Goal: Task Accomplishment & Management: Manage account settings

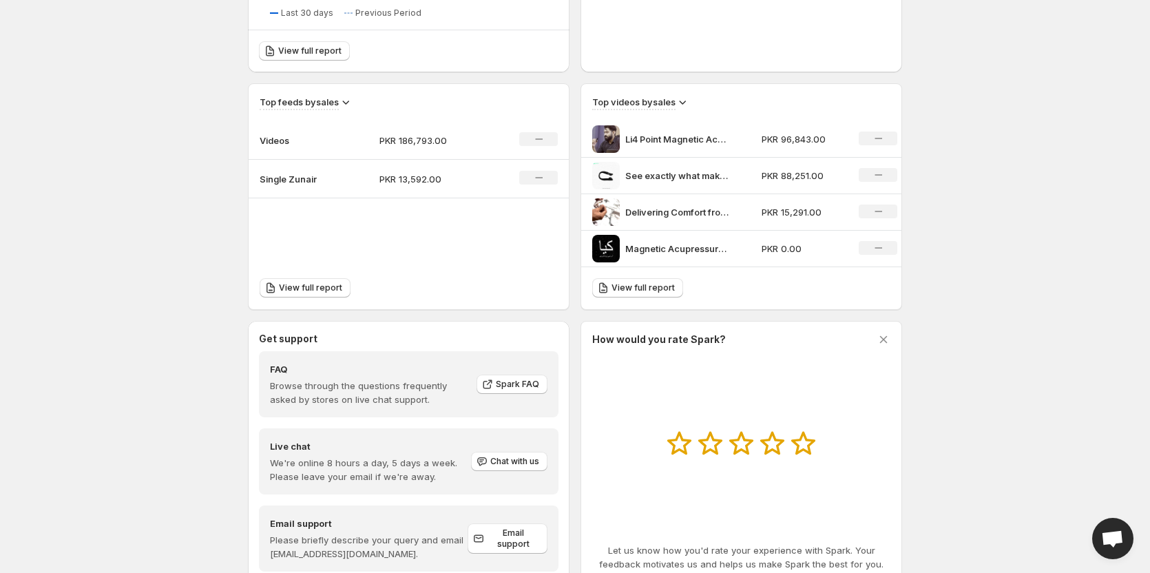
scroll to position [576, 0]
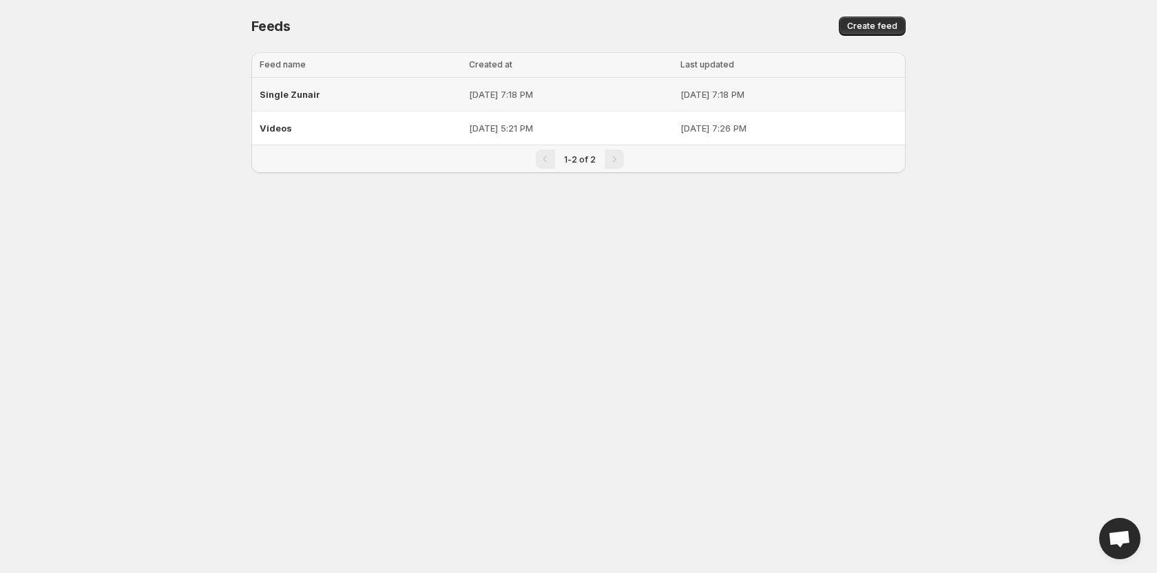
click at [610, 92] on p "[DATE] 7:18 PM" at bounding box center [570, 94] width 203 height 14
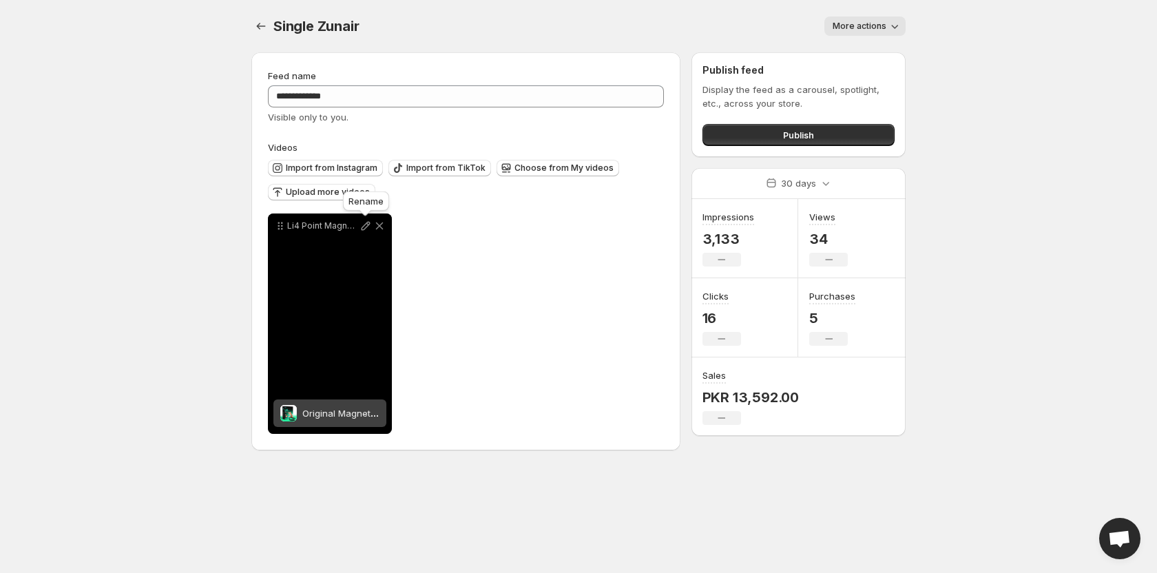
click at [364, 225] on icon at bounding box center [366, 226] width 14 height 14
click at [364, 223] on icon at bounding box center [366, 226] width 14 height 14
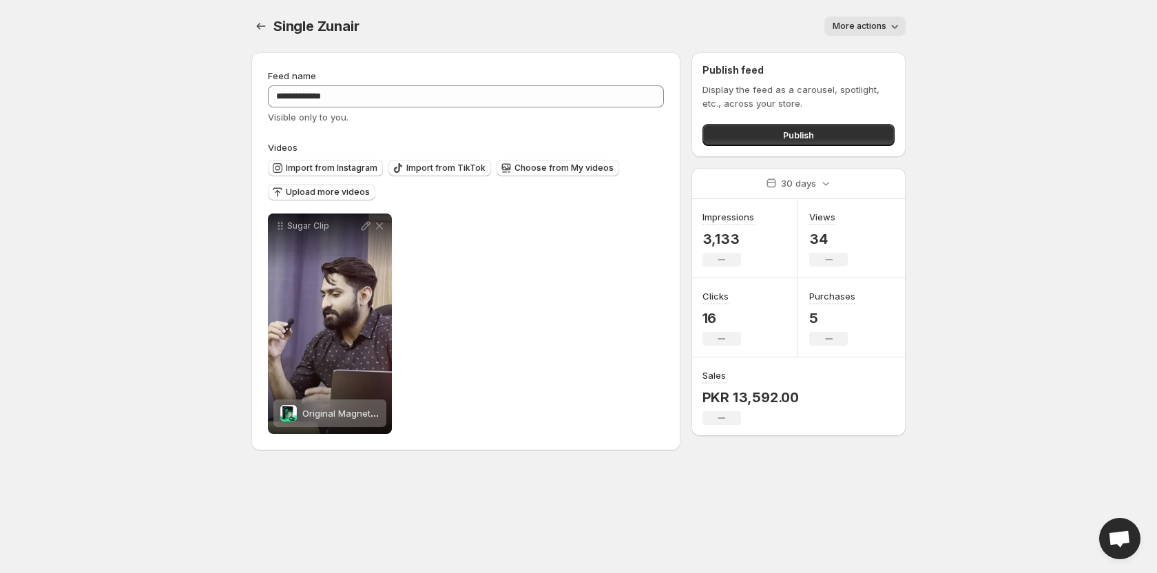
click at [861, 18] on button "More actions" at bounding box center [864, 26] width 81 height 19
click at [986, 70] on body "**********" at bounding box center [578, 286] width 1157 height 573
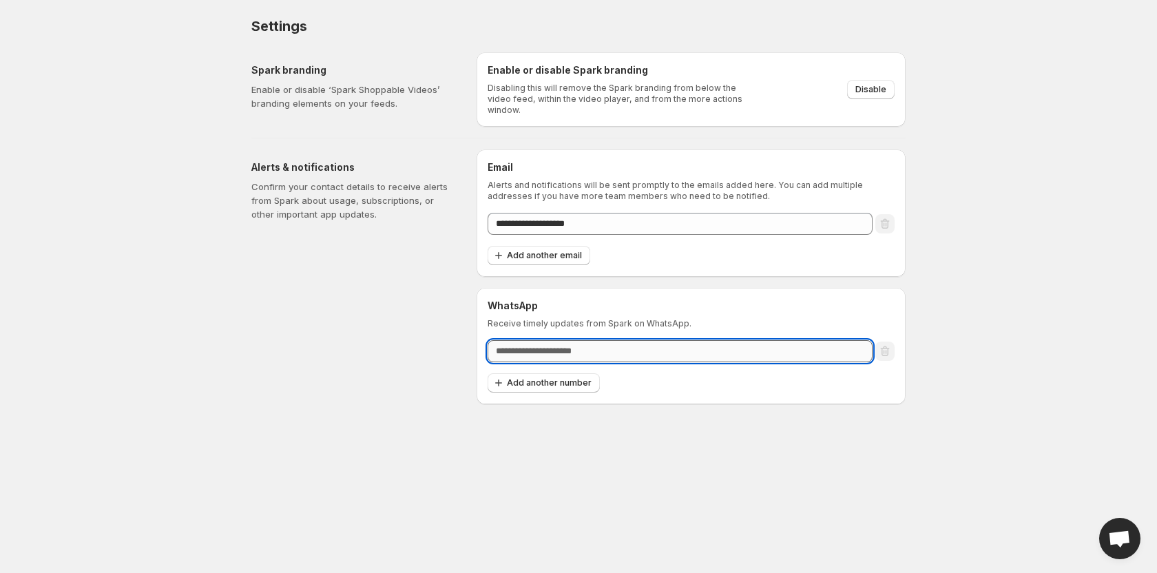
click at [554, 346] on input "text" at bounding box center [680, 351] width 385 height 22
type input "**********"
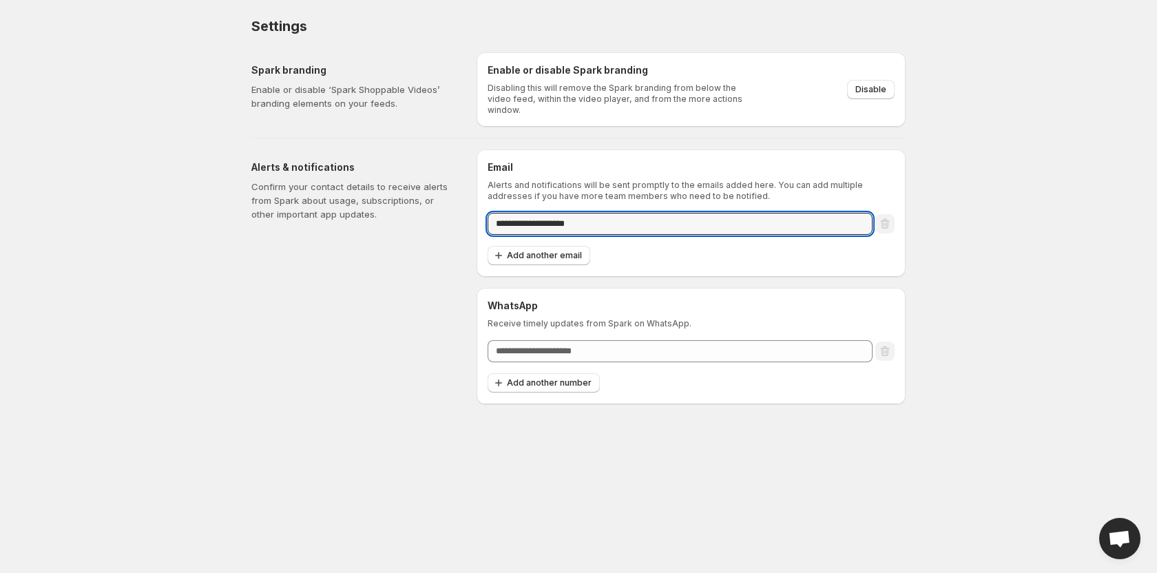
drag, startPoint x: 544, startPoint y: 220, endPoint x: 393, endPoint y: 222, distance: 151.5
click at [393, 222] on div "**********" at bounding box center [572, 271] width 665 height 266
type input "**********"
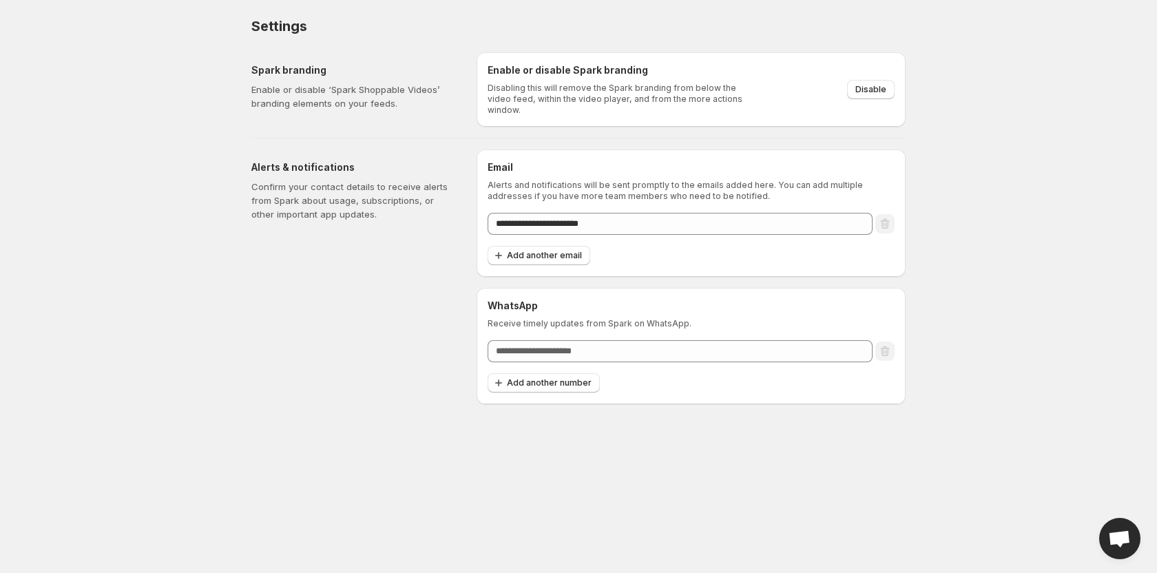
click at [655, 129] on div "**********" at bounding box center [572, 222] width 665 height 363
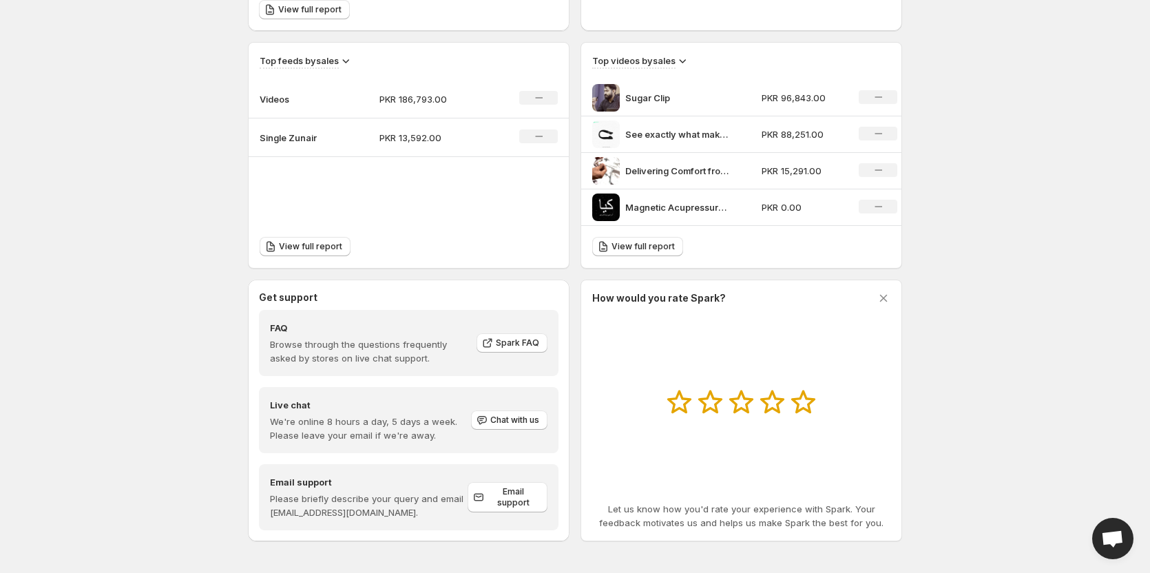
scroll to position [576, 0]
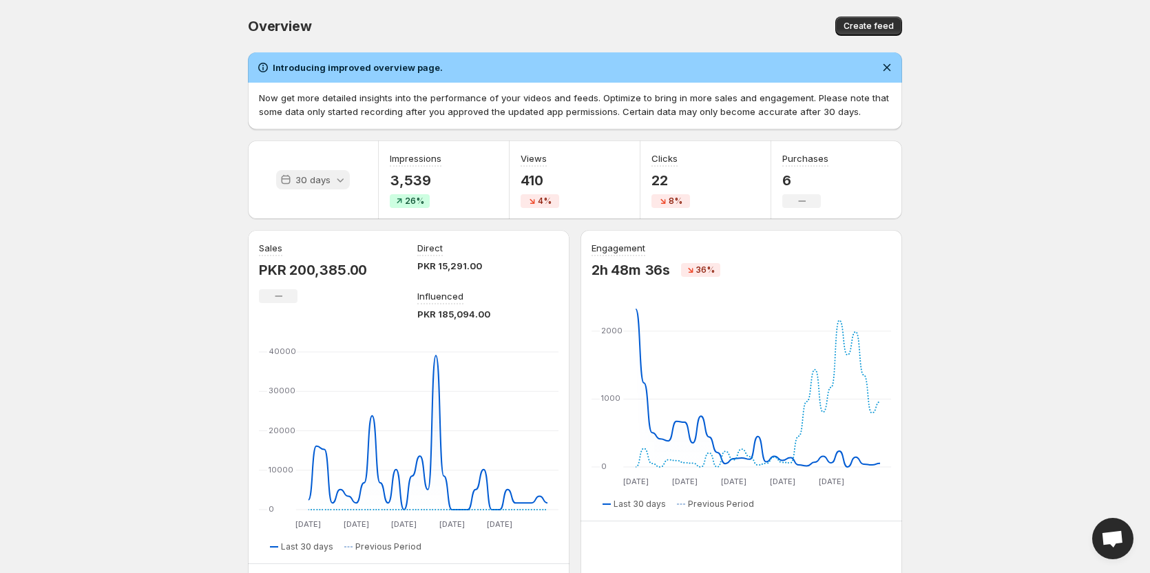
click at [332, 183] on div "30 days" at bounding box center [313, 179] width 74 height 19
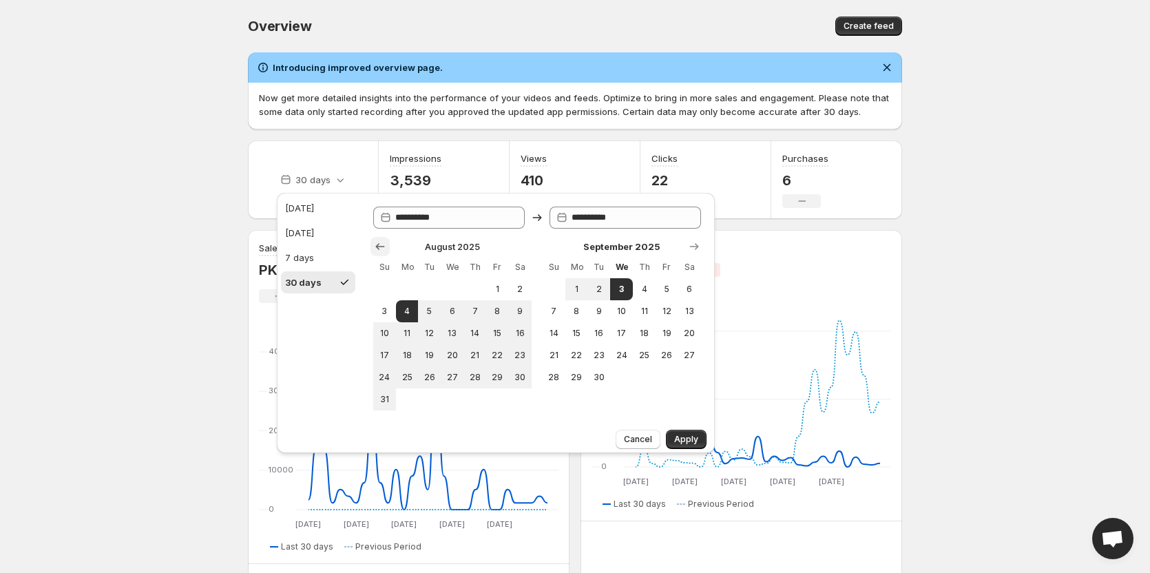
click at [377, 248] on icon "Show previous month, July 2025" at bounding box center [379, 246] width 9 height 7
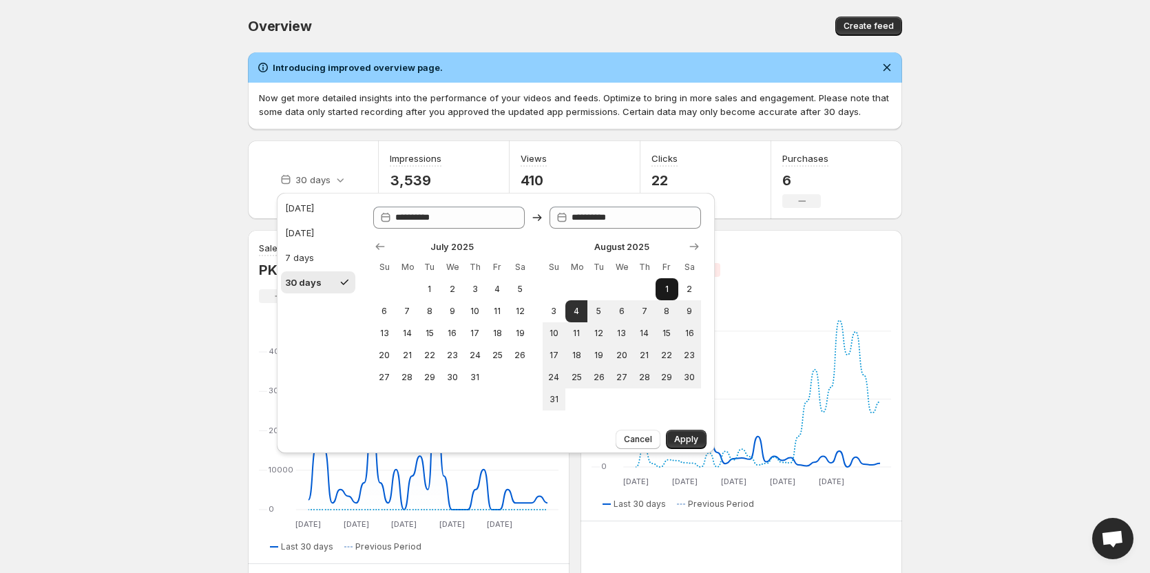
click at [667, 284] on span "1" at bounding box center [667, 289] width 12 height 11
type input "**********"
click at [559, 400] on span "31" at bounding box center [554, 399] width 12 height 11
type input "**********"
click at [688, 442] on span "Apply" at bounding box center [686, 439] width 24 height 11
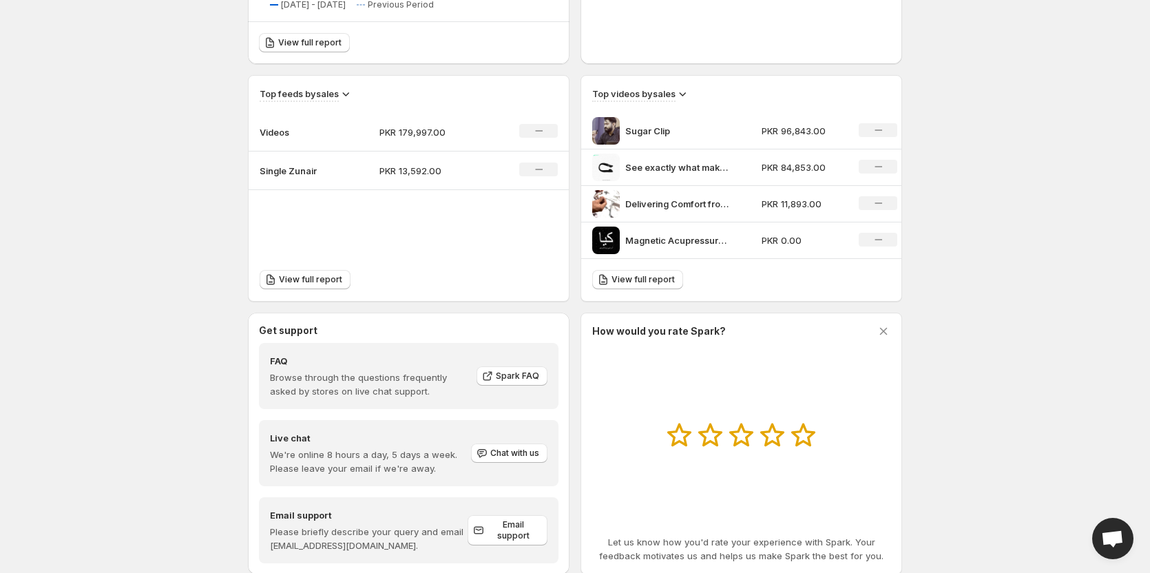
scroll to position [576, 0]
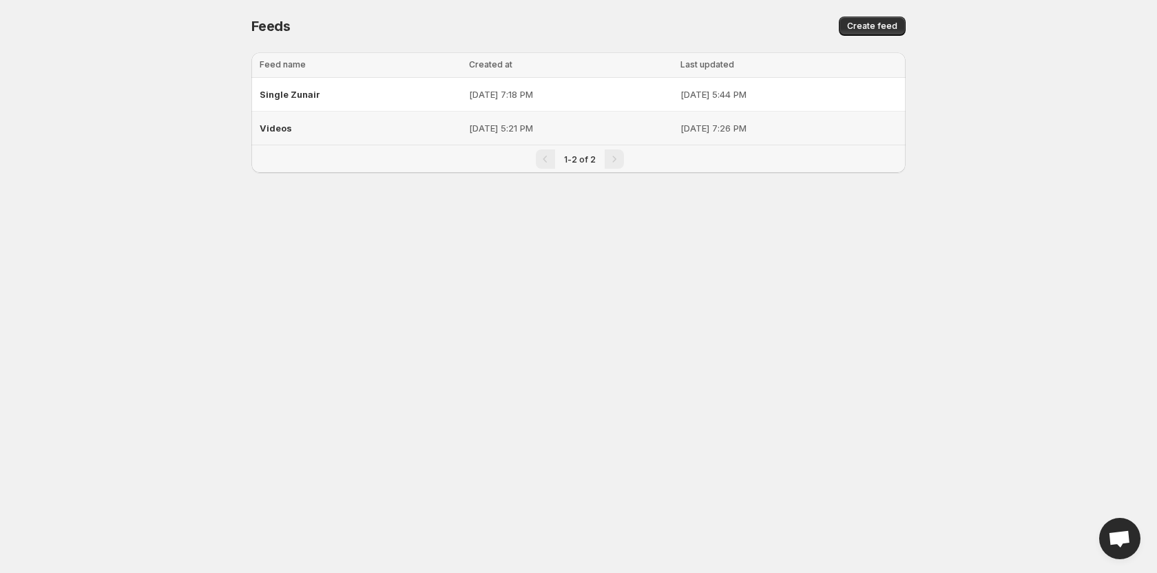
click at [338, 129] on div "Videos" at bounding box center [360, 128] width 201 height 25
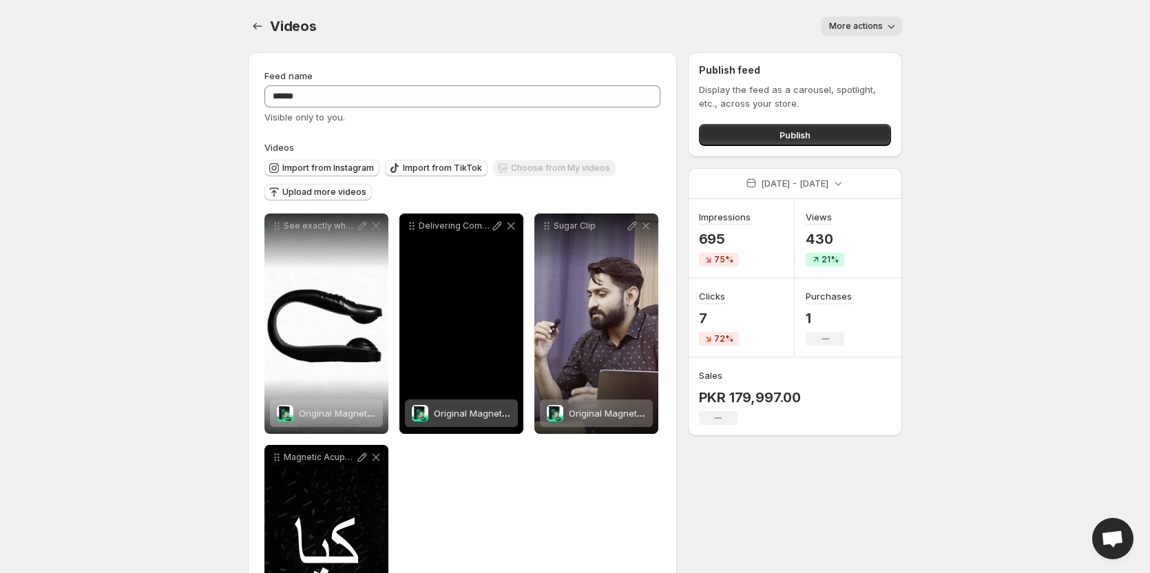
scroll to position [125, 0]
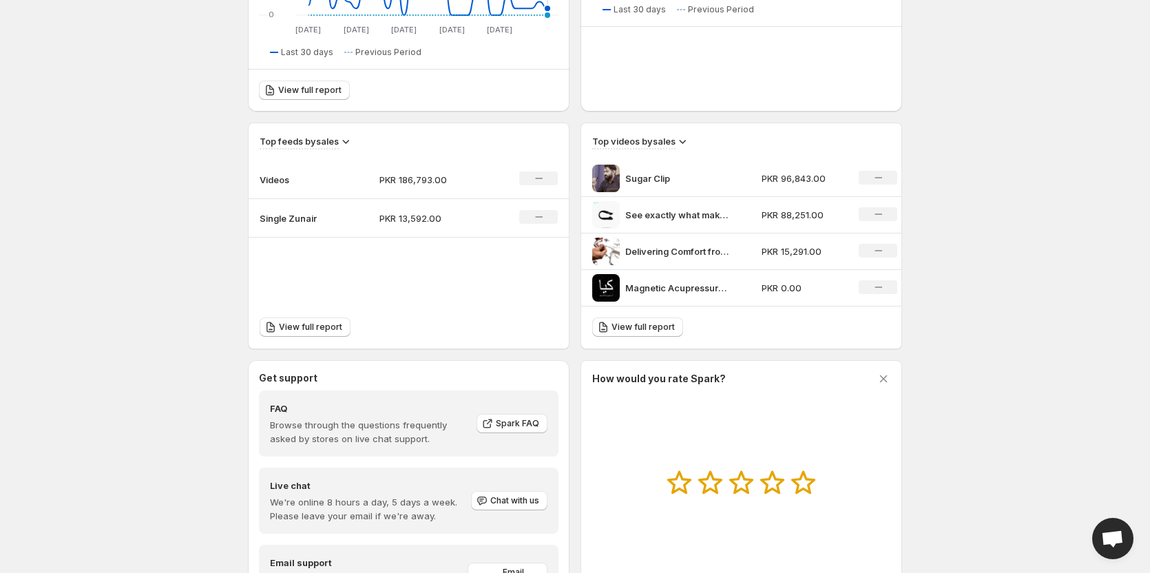
scroll to position [576, 0]
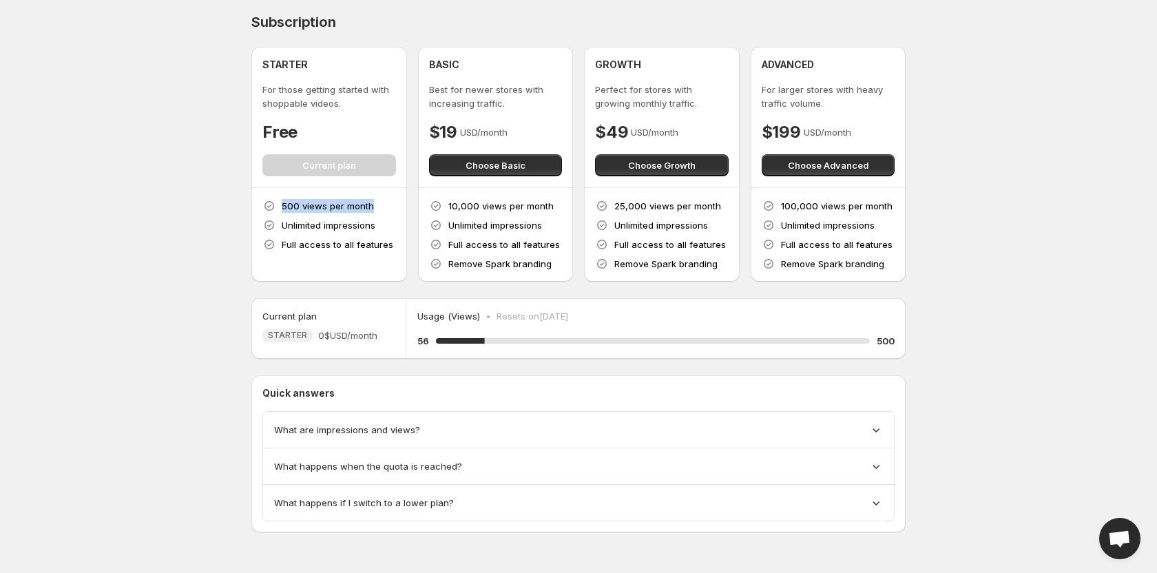
drag, startPoint x: 375, startPoint y: 209, endPoint x: 279, endPoint y: 195, distance: 96.8
click at [279, 195] on div "500 views per month Unlimited impressions Full access to all features" at bounding box center [329, 235] width 156 height 94
click at [304, 204] on p "500 views per month" at bounding box center [328, 206] width 92 height 14
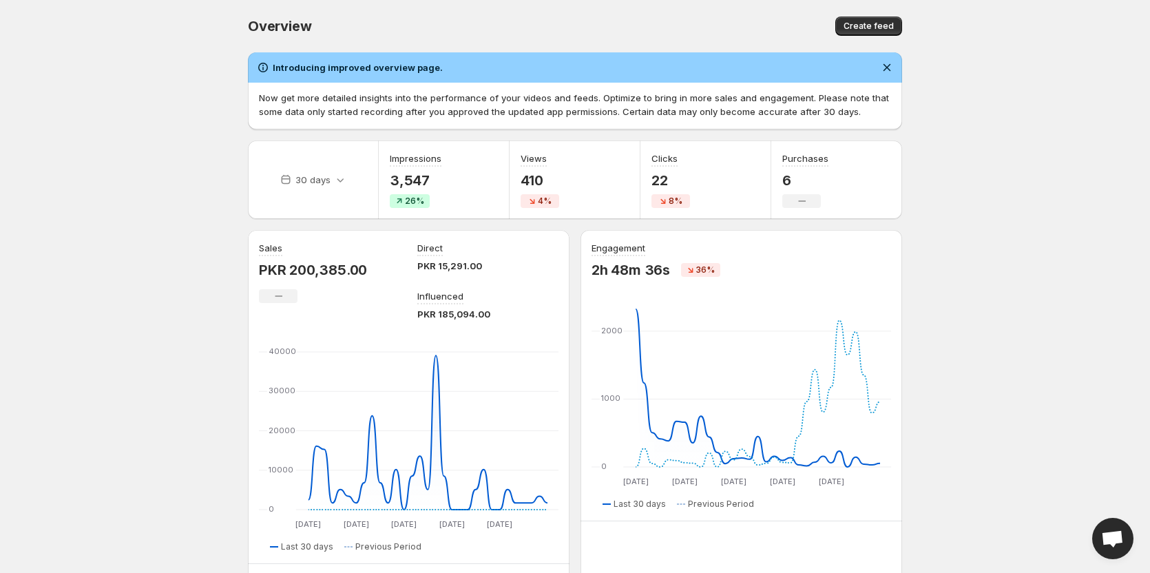
click at [546, 180] on p "410" at bounding box center [540, 180] width 39 height 17
click at [328, 180] on p "30 days" at bounding box center [312, 180] width 35 height 14
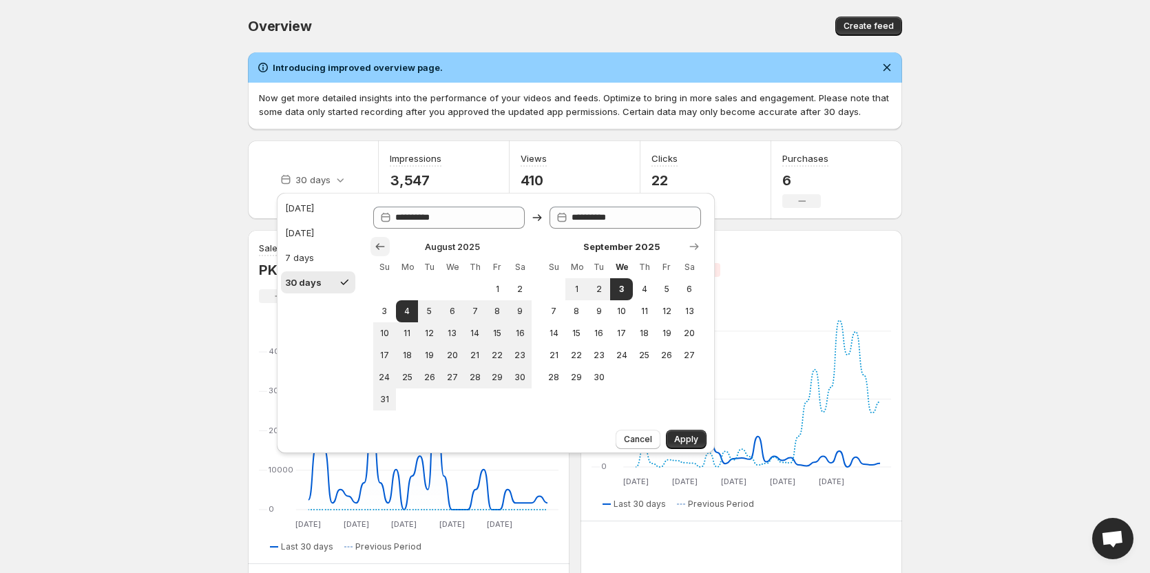
click at [378, 242] on icon "Show previous month, July 2025" at bounding box center [380, 247] width 14 height 14
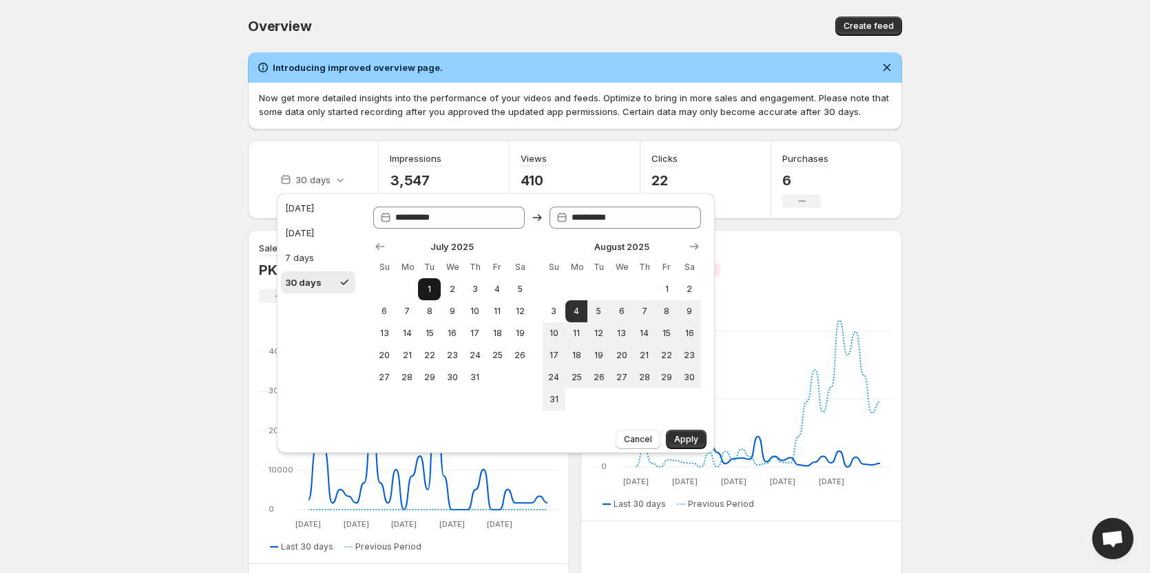
click at [429, 289] on span "1" at bounding box center [430, 289] width 12 height 11
type input "**********"
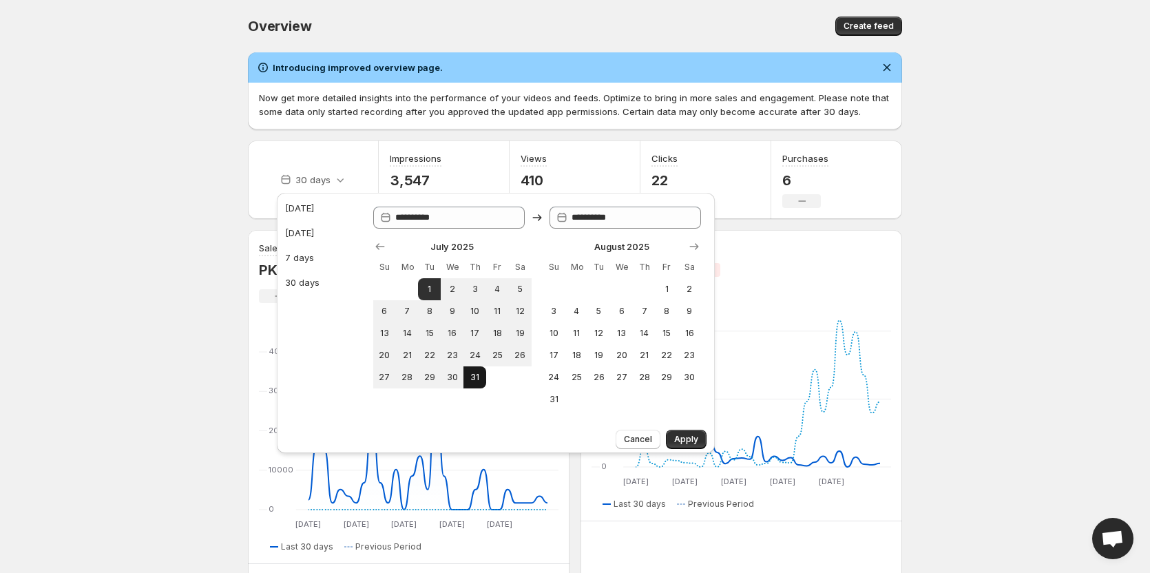
click at [477, 378] on span "31" at bounding box center [475, 377] width 12 height 11
type input "**********"
click at [694, 437] on span "Apply" at bounding box center [686, 439] width 24 height 11
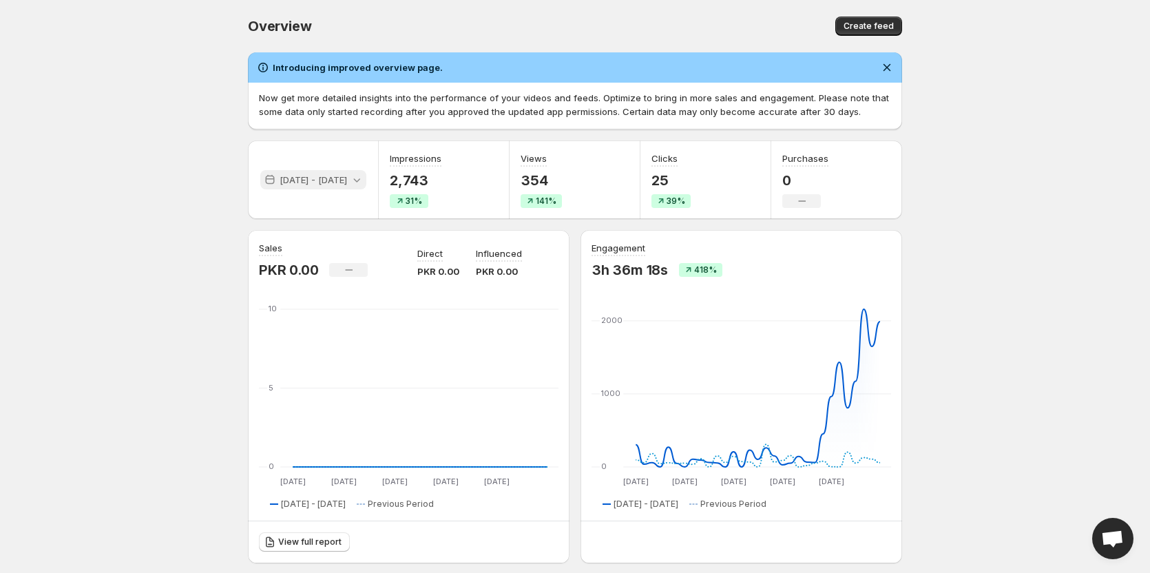
click at [346, 179] on p "[DATE] - [DATE]" at bounding box center [313, 180] width 67 height 14
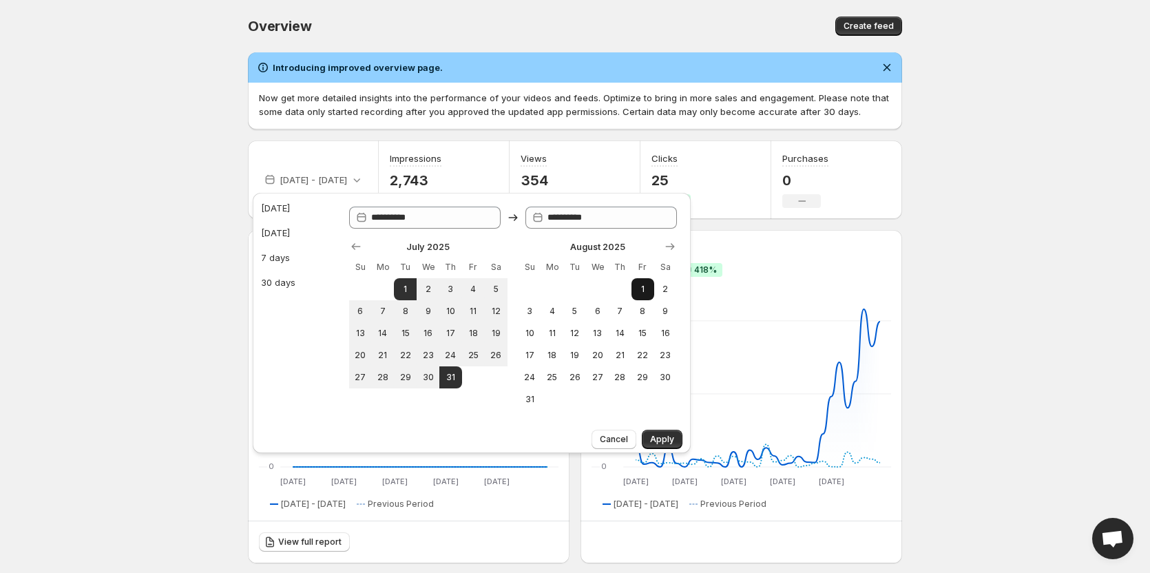
click at [634, 296] on button "1" at bounding box center [643, 289] width 23 height 22
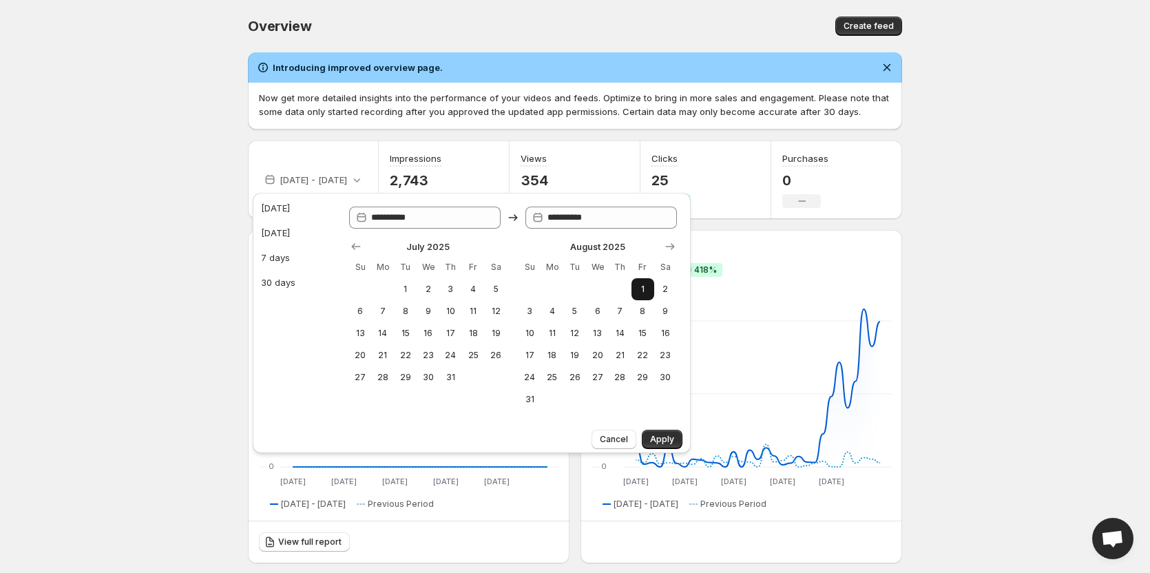
type input "**********"
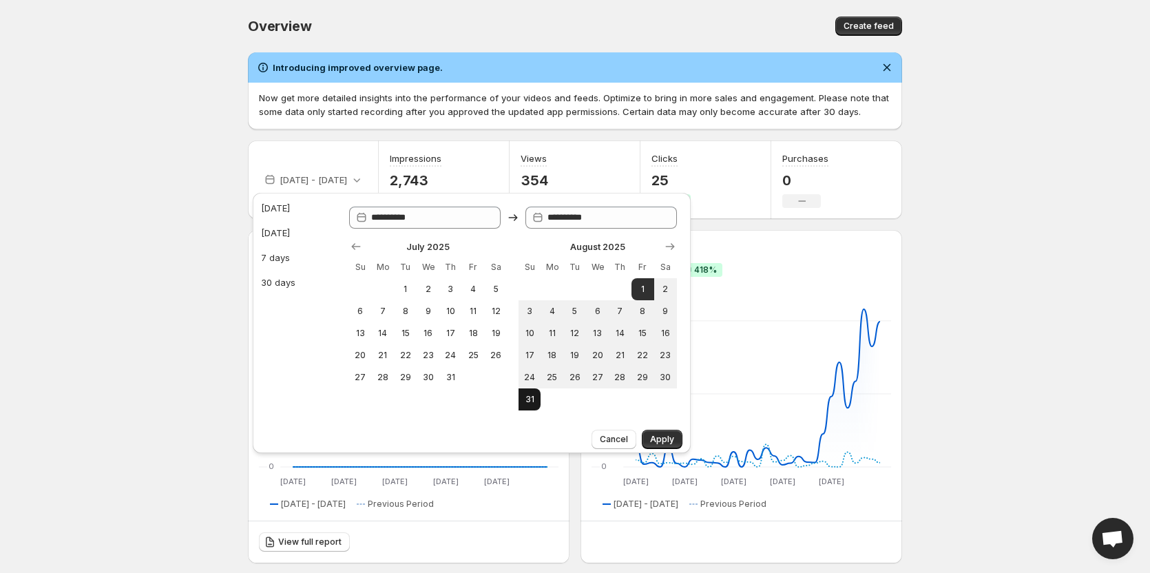
click at [539, 408] on button "31" at bounding box center [530, 399] width 23 height 22
type input "**********"
click at [662, 442] on span "Apply" at bounding box center [662, 439] width 24 height 11
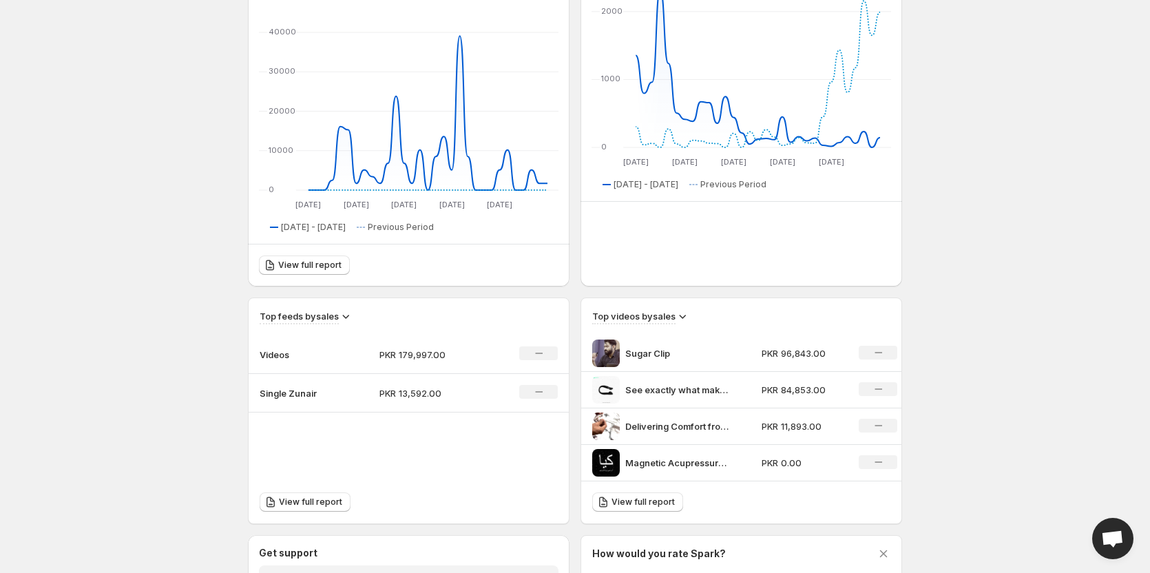
scroll to position [322, 0]
click at [546, 390] on div "No change" at bounding box center [538, 390] width 39 height 14
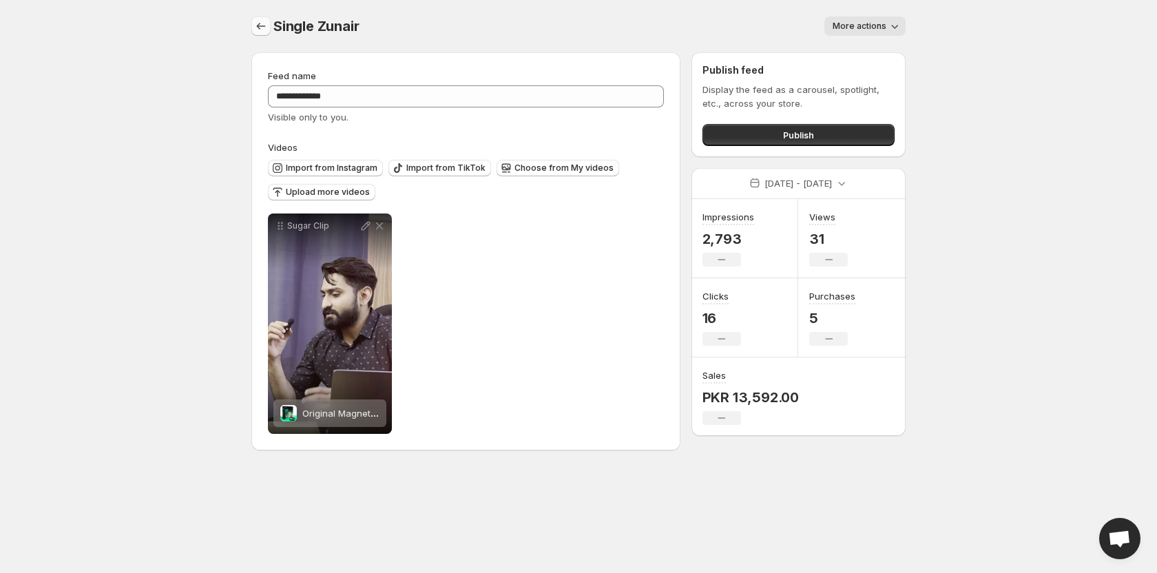
click at [252, 23] on button "Settings" at bounding box center [260, 26] width 19 height 19
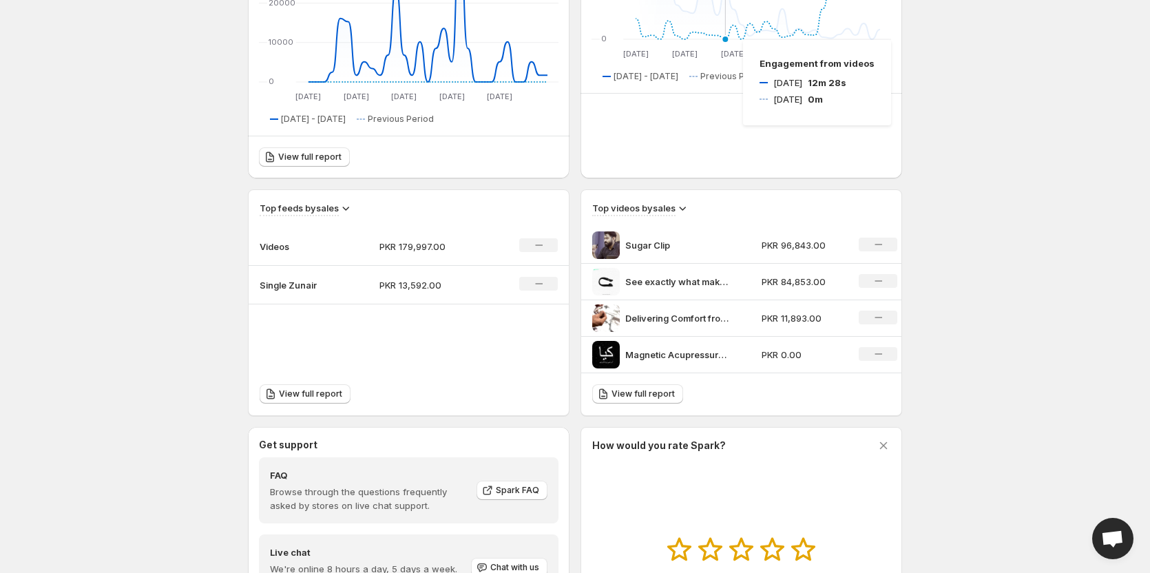
scroll to position [428, 0]
click at [674, 274] on p "See exactly what makes our Magnetic Acupressure Clip more than just a small too…" at bounding box center [676, 281] width 103 height 14
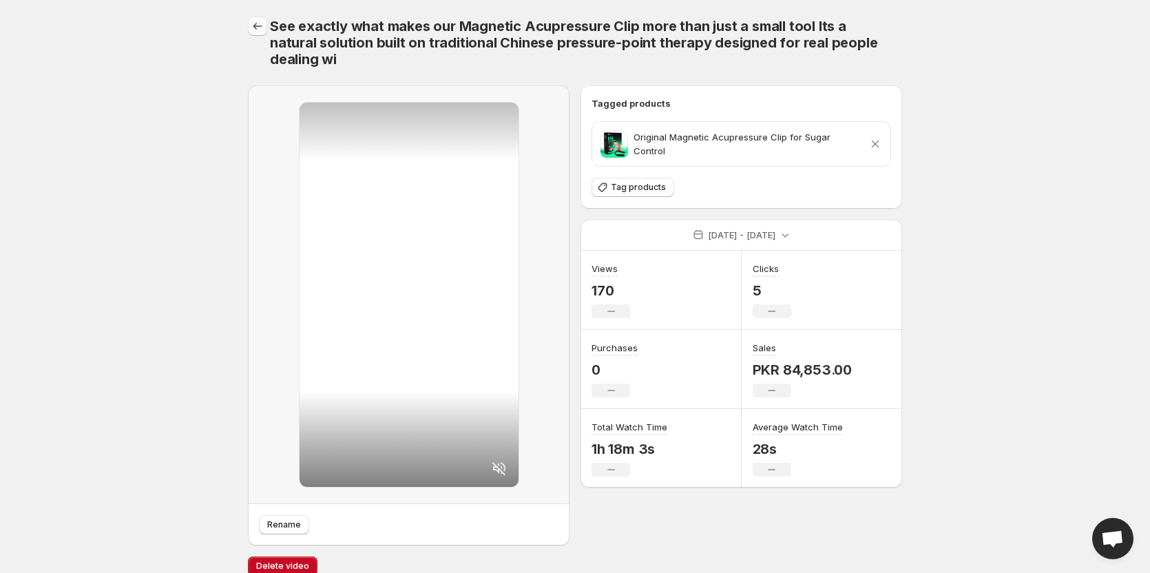
click at [250, 23] on button "Settings" at bounding box center [257, 26] width 19 height 19
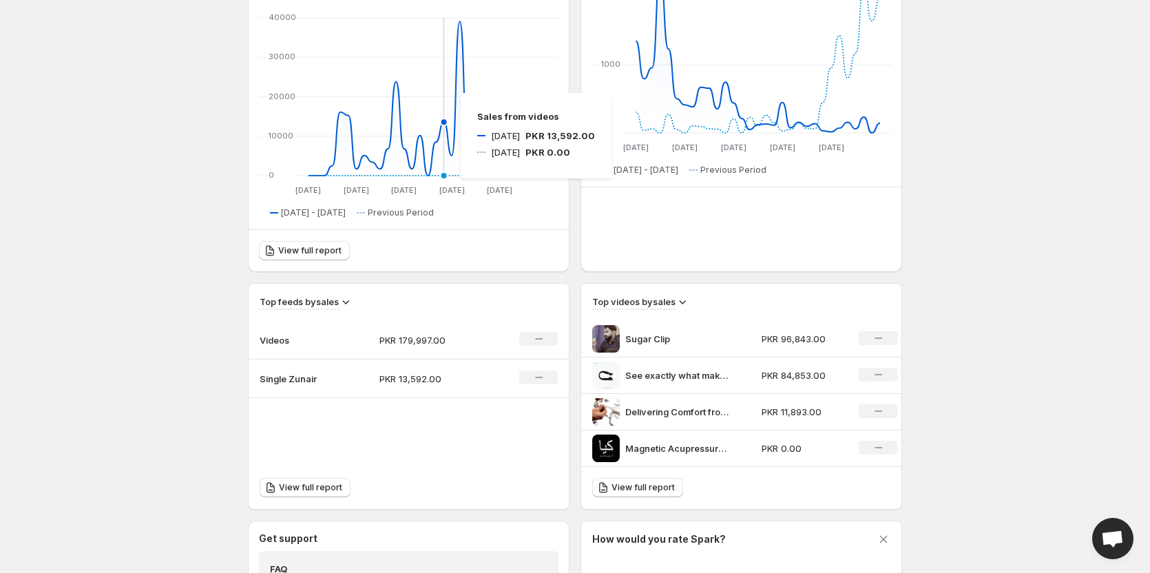
scroll to position [339, 0]
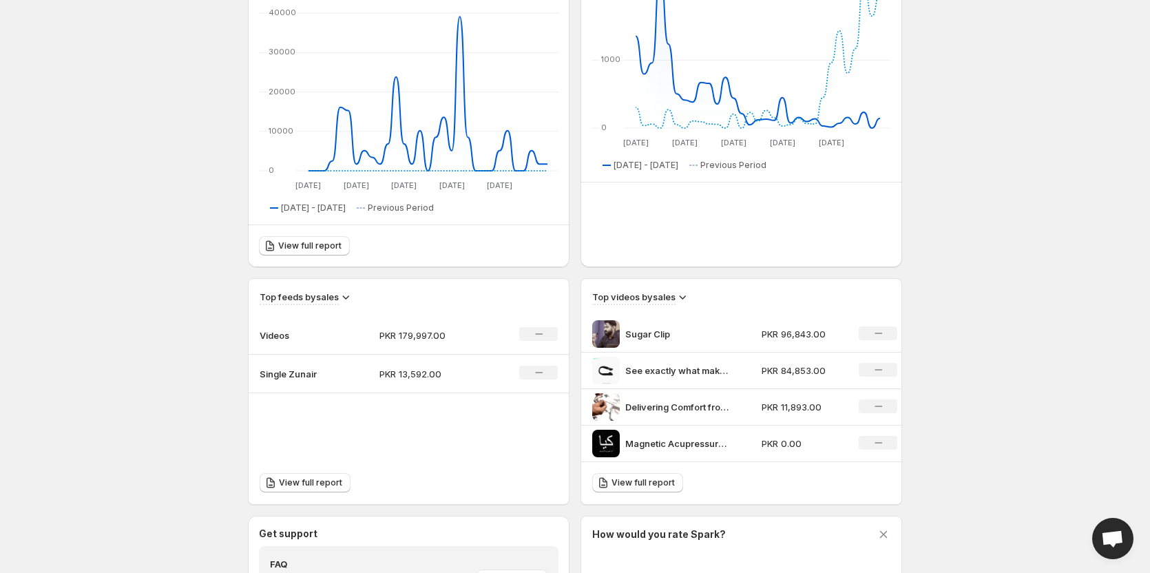
click at [629, 341] on div "Sugar Clip" at bounding box center [672, 334] width 161 height 28
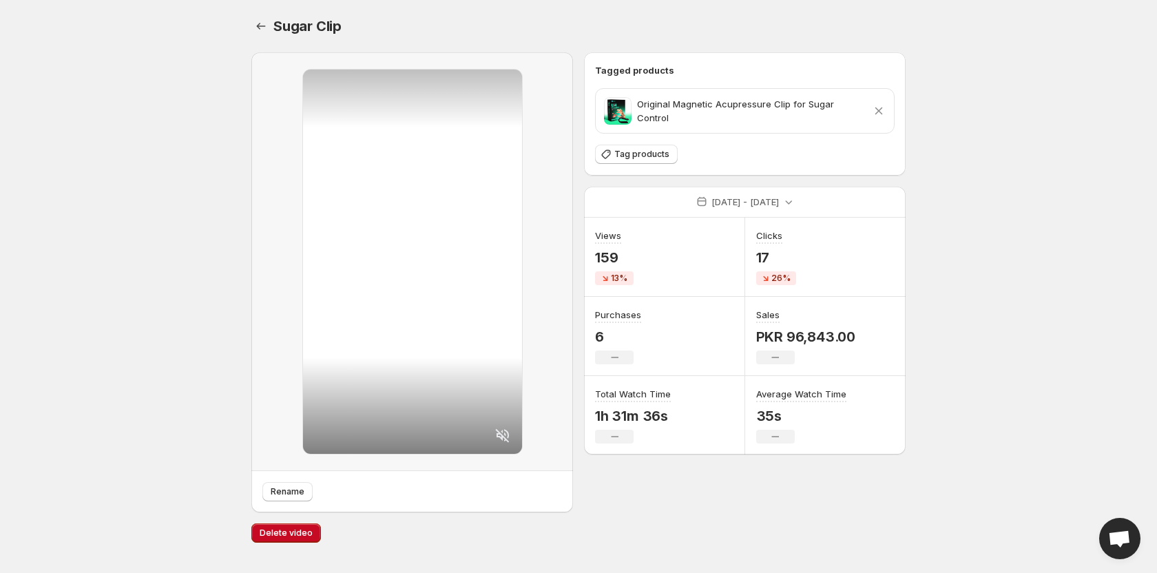
click at [265, 16] on div "Sugar Clip. This page is ready Sugar Clip" at bounding box center [578, 26] width 654 height 52
click at [260, 23] on icon "Settings" at bounding box center [261, 26] width 14 height 14
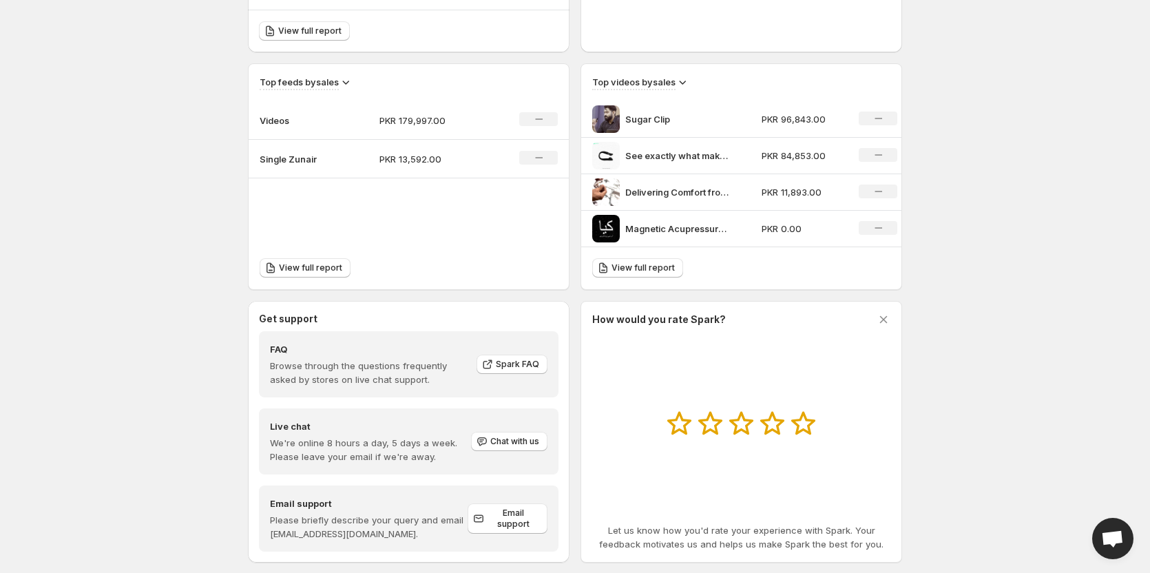
scroll to position [553, 0]
click at [886, 322] on icon at bounding box center [884, 321] width 8 height 8
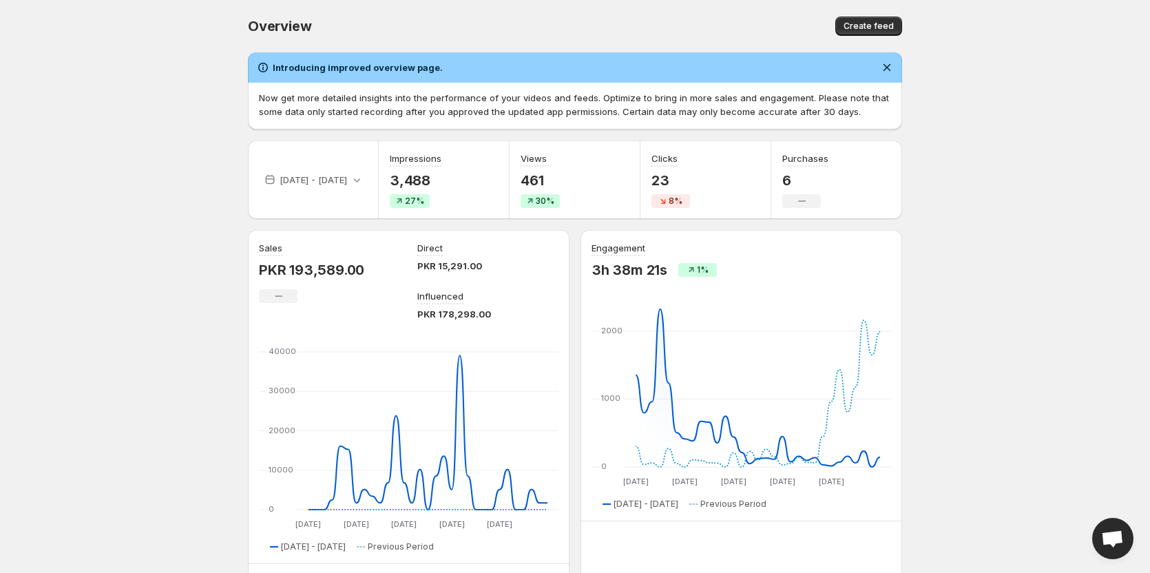
scroll to position [1, 0]
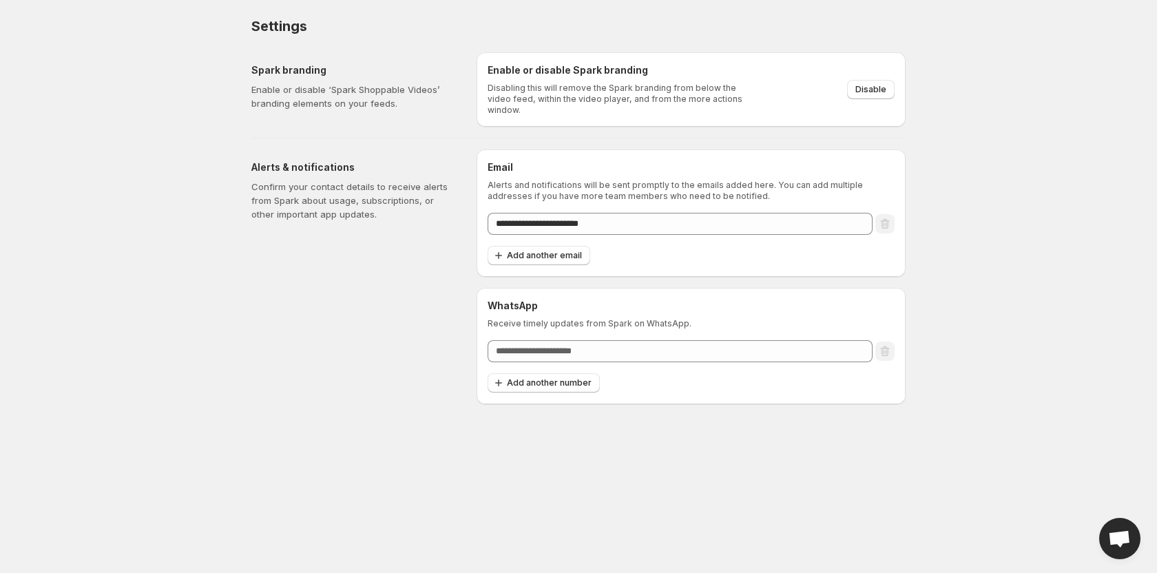
click at [315, 154] on div "Alerts & notifications Confirm your contact details to receive alerts from Spar…" at bounding box center [358, 276] width 214 height 255
click at [879, 84] on span "Disable" at bounding box center [870, 89] width 31 height 11
